Goal: Task Accomplishment & Management: Manage account settings

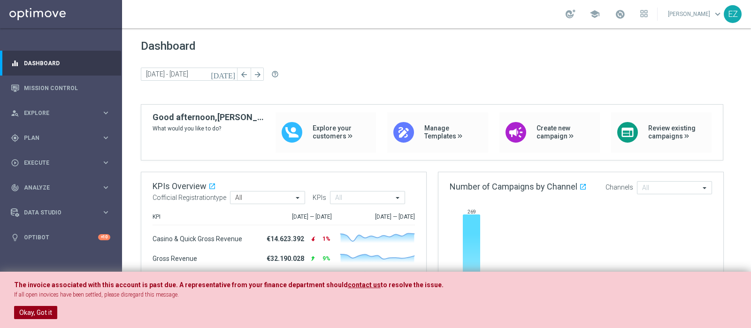
click at [54, 309] on button "Okay, Got it" at bounding box center [35, 312] width 43 height 13
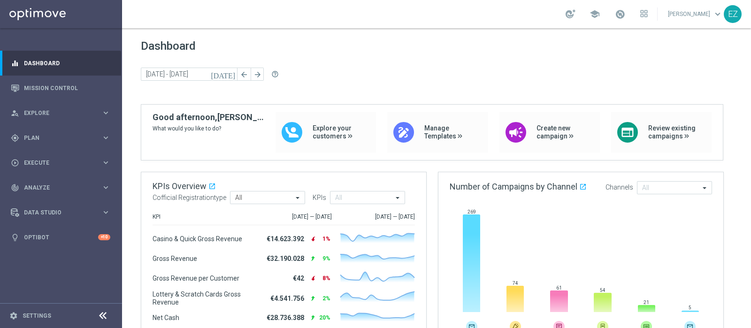
click at [363, 56] on div "Dashboard [DATE] [DATE] - [DATE] arrow_back arrow_forward help_outline" at bounding box center [437, 71] width 592 height 65
click at [54, 144] on div "gps_fixed Plan keyboard_arrow_right" at bounding box center [60, 137] width 121 height 25
click at [57, 158] on link "Target Groups" at bounding box center [60, 158] width 73 height 8
